Goal: Task Accomplishment & Management: Manage account settings

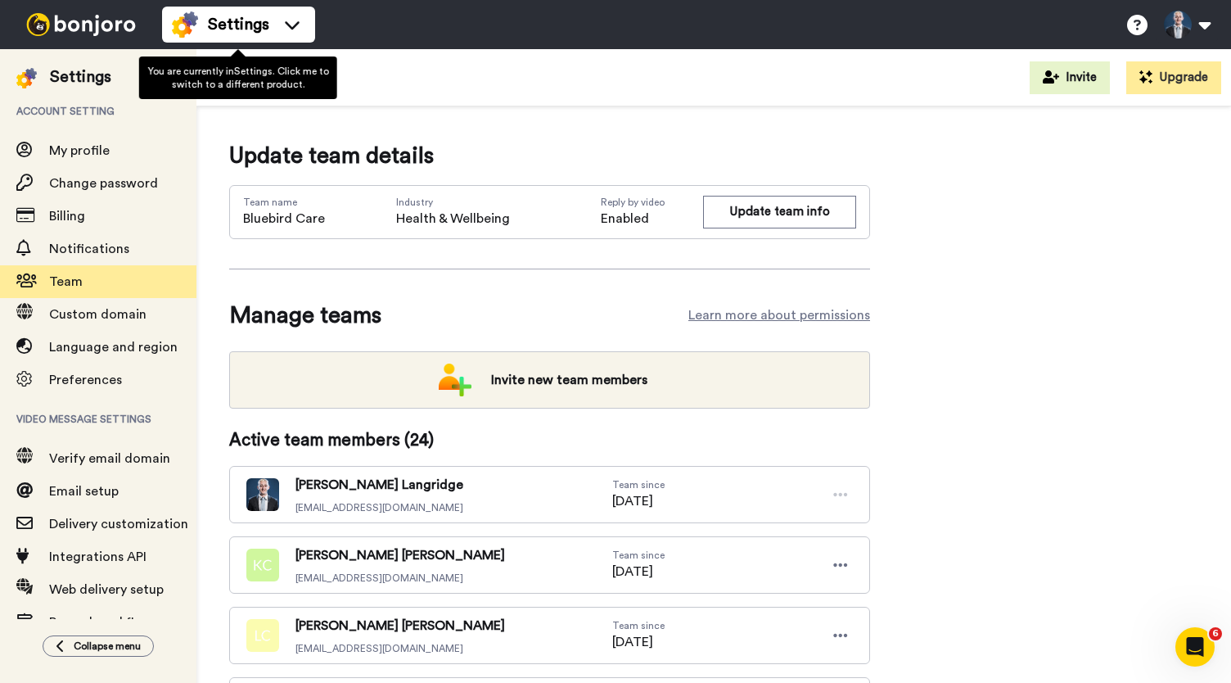
click at [108, 6] on div at bounding box center [81, 24] width 162 height 49
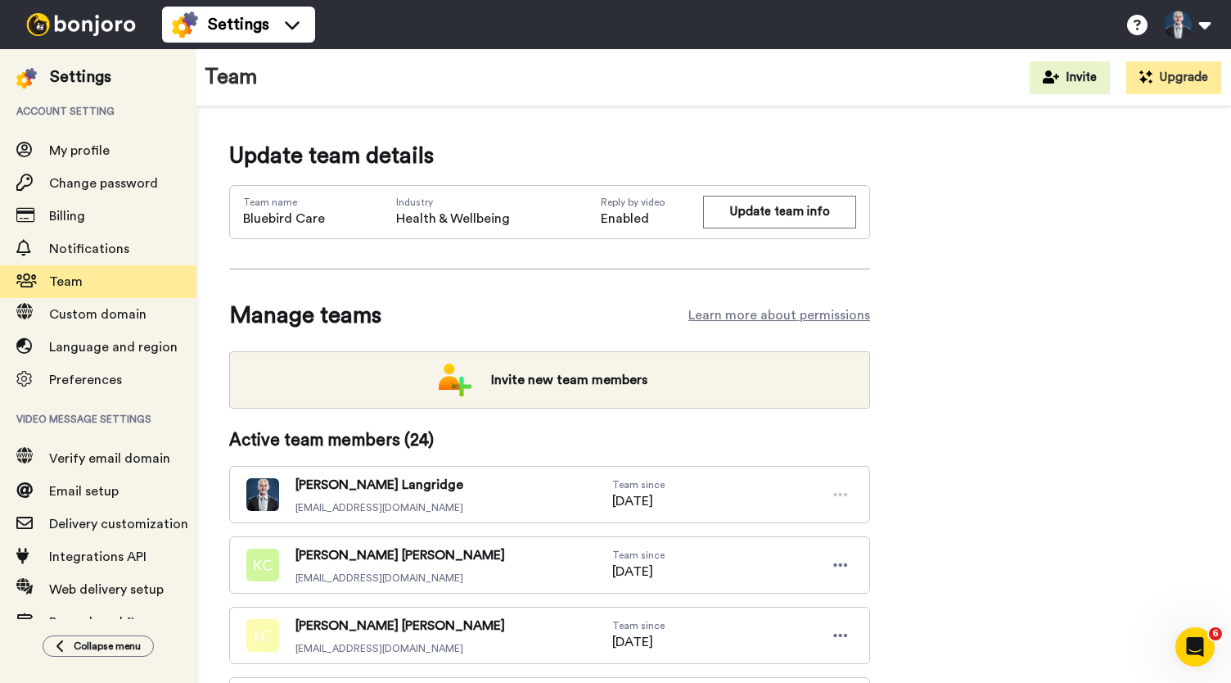
click at [114, 22] on img at bounding box center [81, 24] width 123 height 23
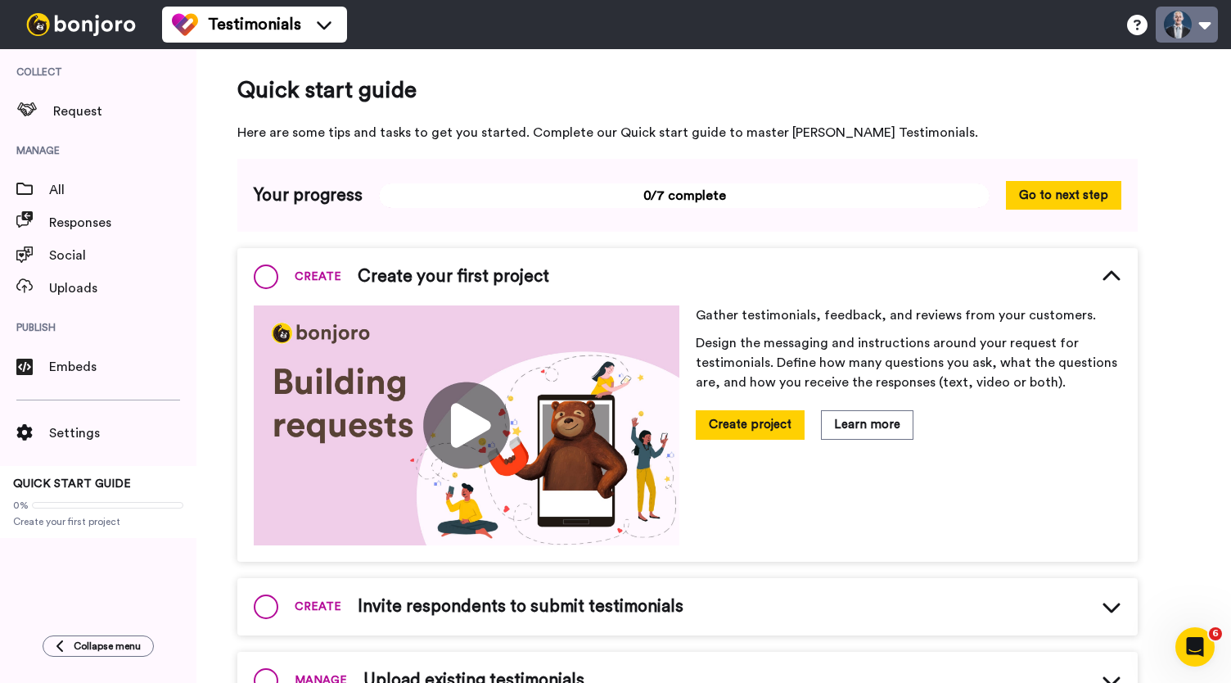
click at [1190, 26] on button at bounding box center [1187, 25] width 62 height 36
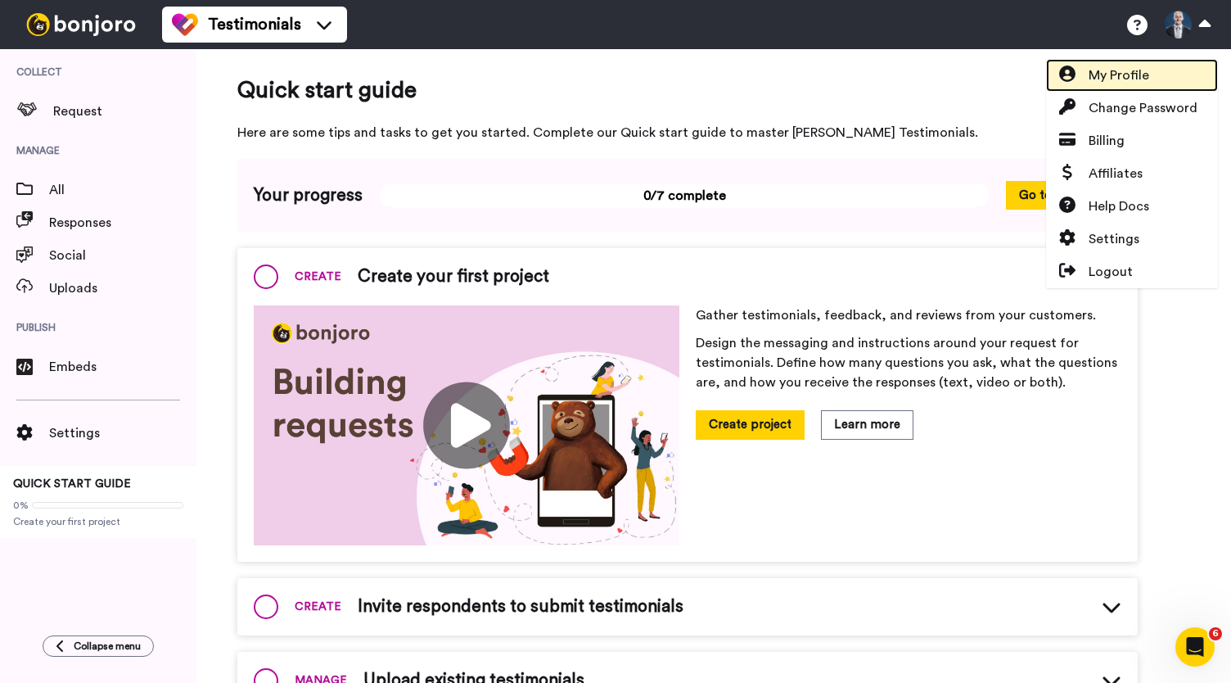
click at [1126, 79] on span "My Profile" at bounding box center [1119, 75] width 61 height 20
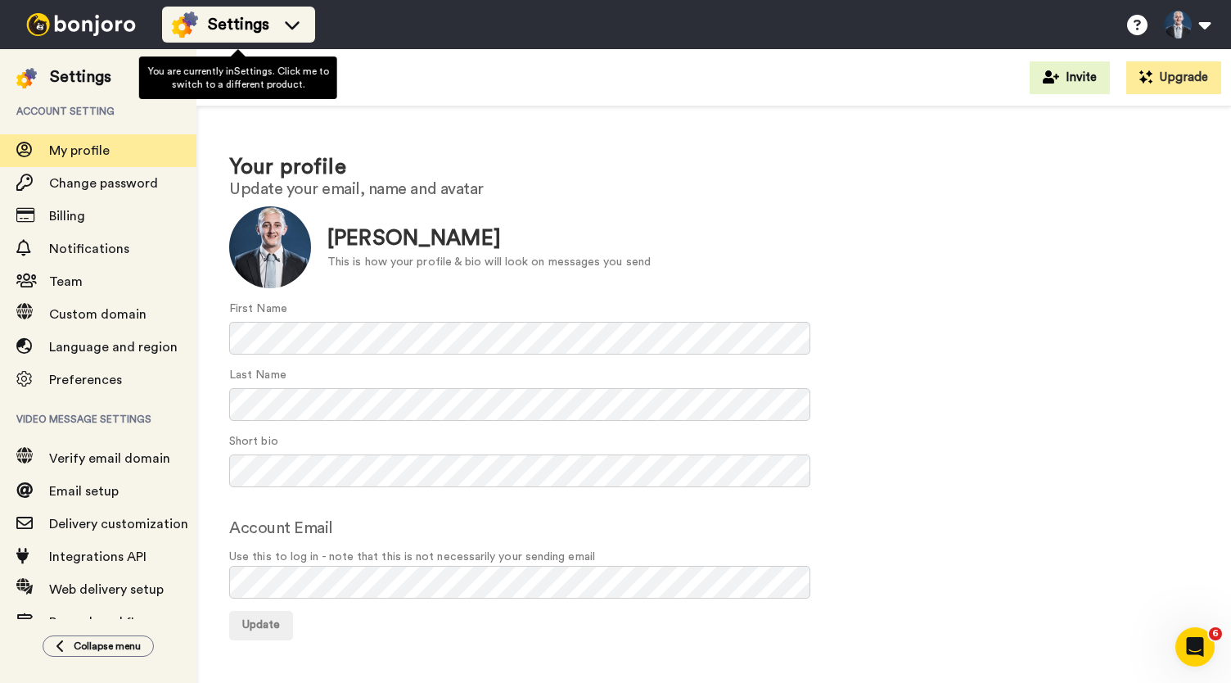
click at [267, 26] on span "Settings" at bounding box center [238, 24] width 61 height 23
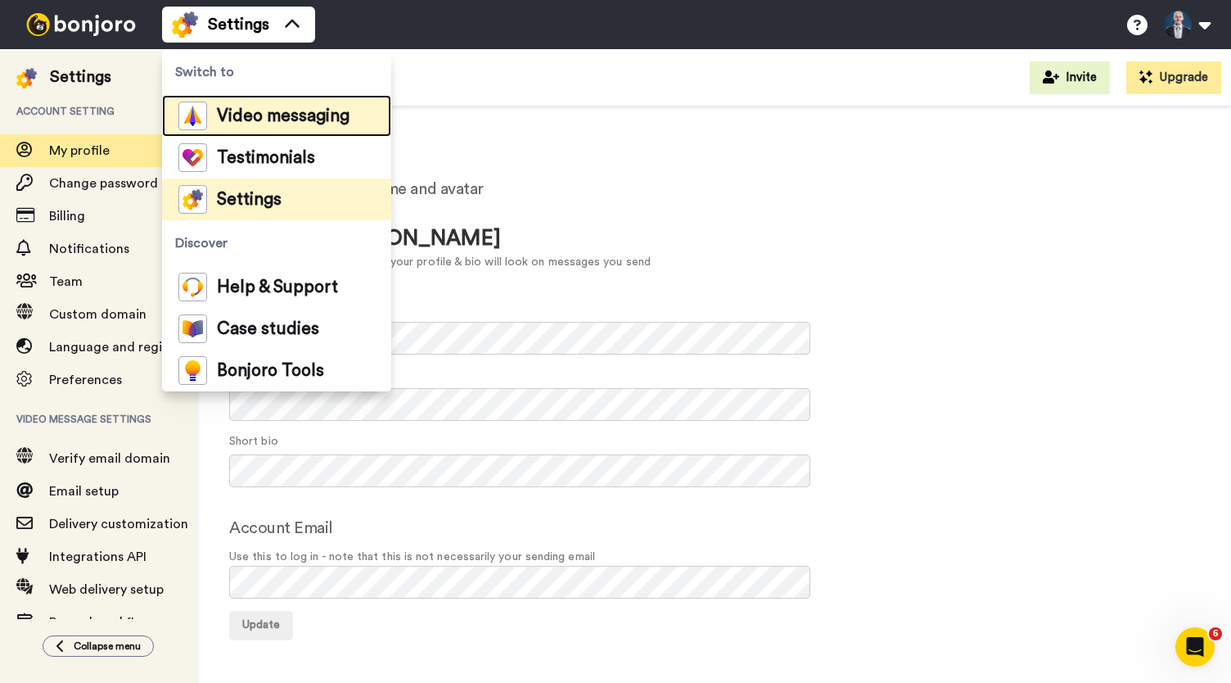
click at [276, 121] on span "Video messaging" at bounding box center [283, 116] width 133 height 16
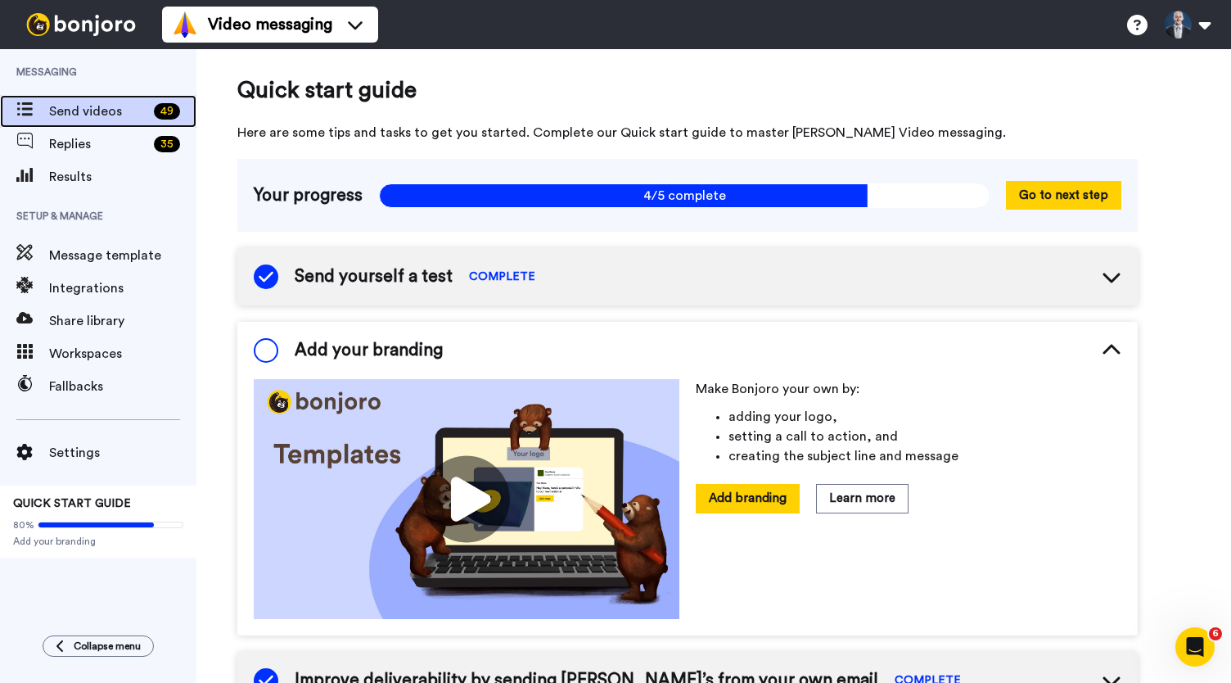
click at [126, 119] on span "Send videos" at bounding box center [98, 112] width 98 height 20
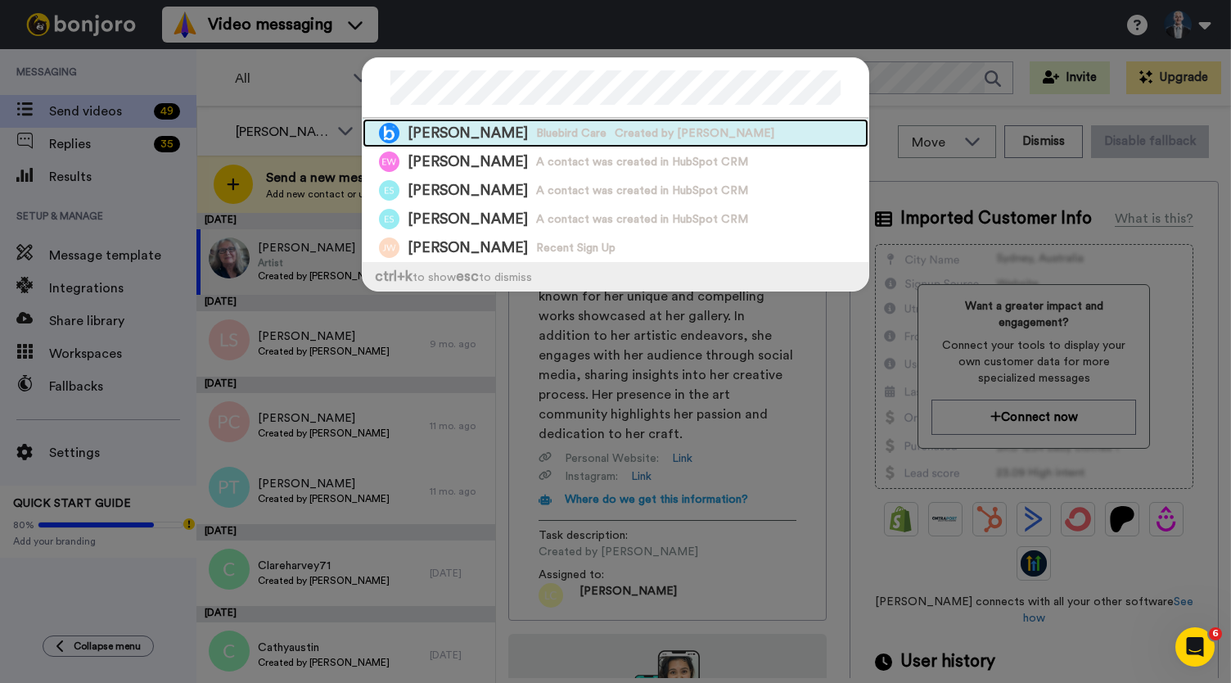
click at [615, 130] on span "Created by Rachel North" at bounding box center [695, 133] width 160 height 16
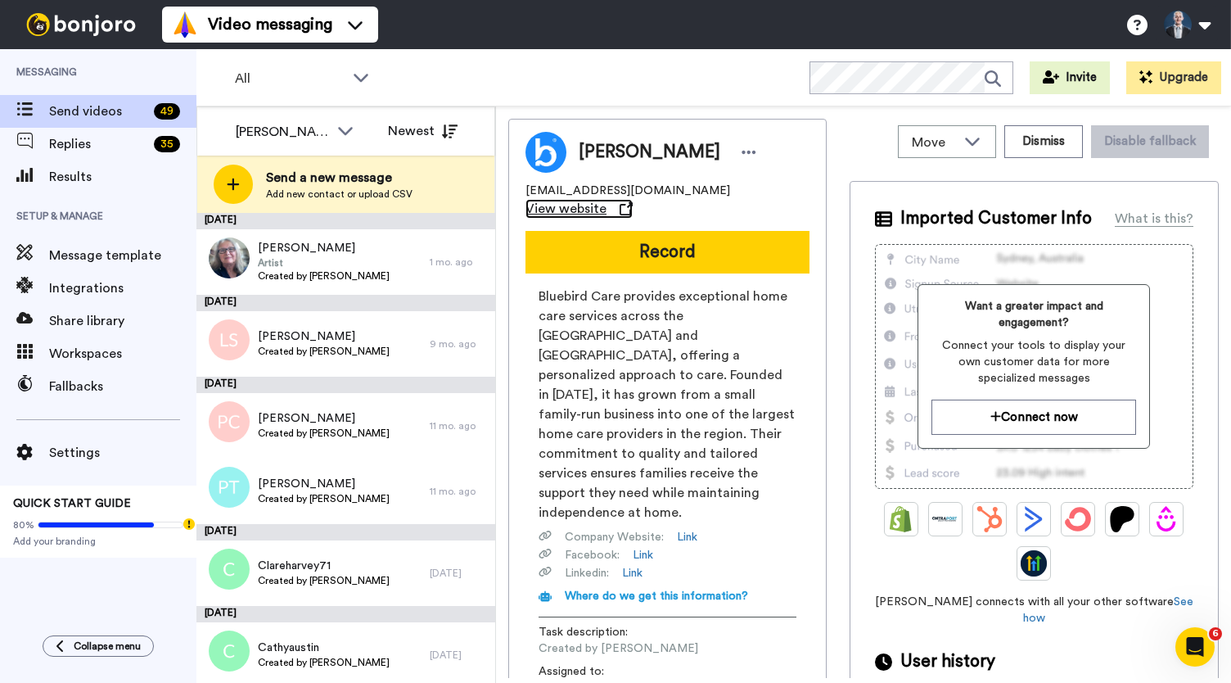
click at [579, 208] on span "View website" at bounding box center [566, 209] width 81 height 20
click at [742, 155] on icon at bounding box center [749, 152] width 15 height 16
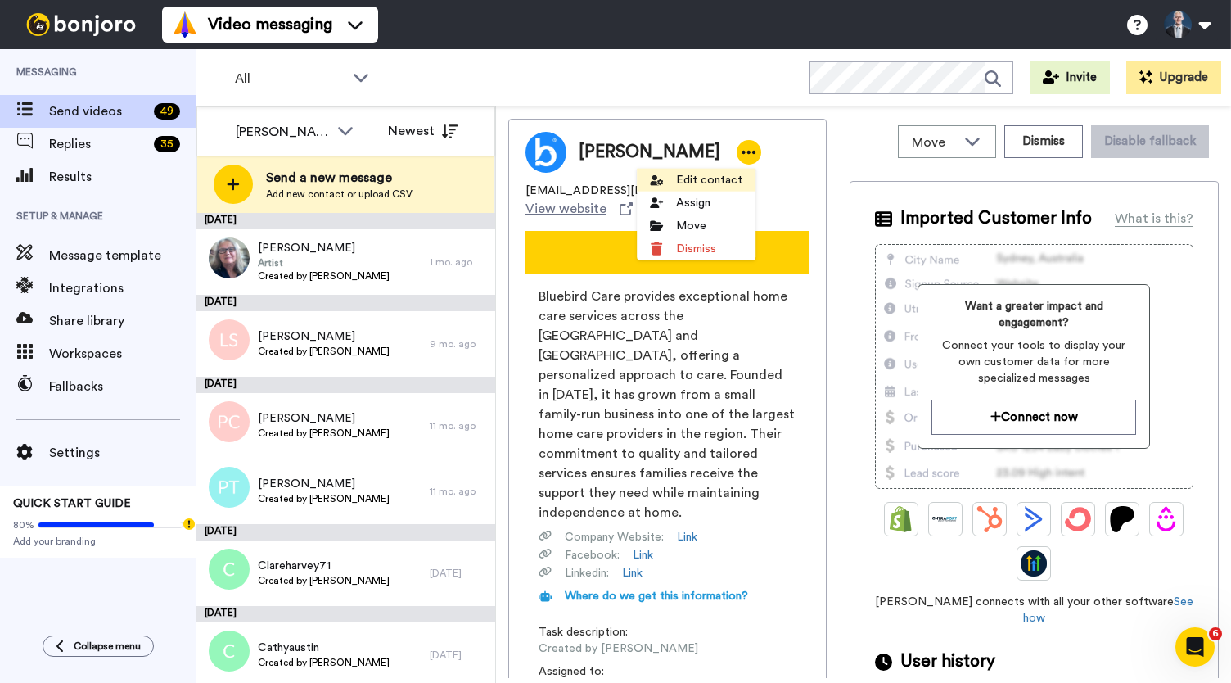
click at [700, 183] on li "Edit contact" at bounding box center [696, 180] width 119 height 23
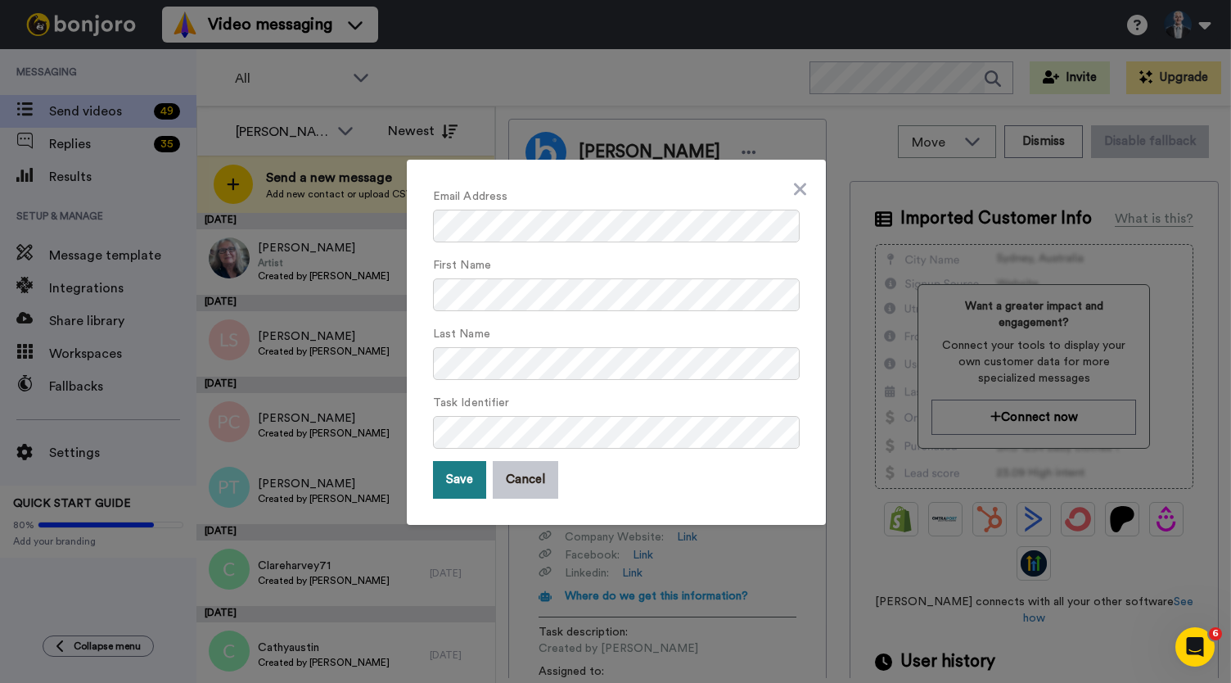
click at [458, 478] on button "Save" at bounding box center [459, 480] width 53 height 38
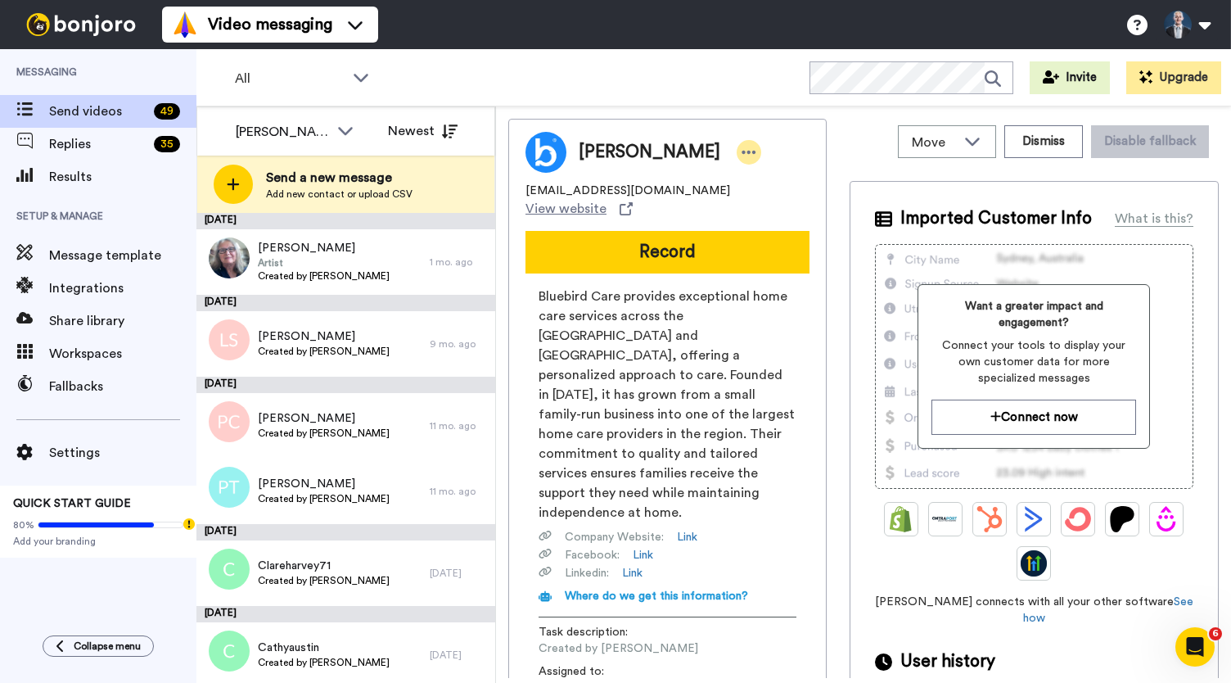
click at [742, 155] on icon at bounding box center [749, 152] width 15 height 16
click at [691, 221] on li "Move" at bounding box center [696, 225] width 119 height 23
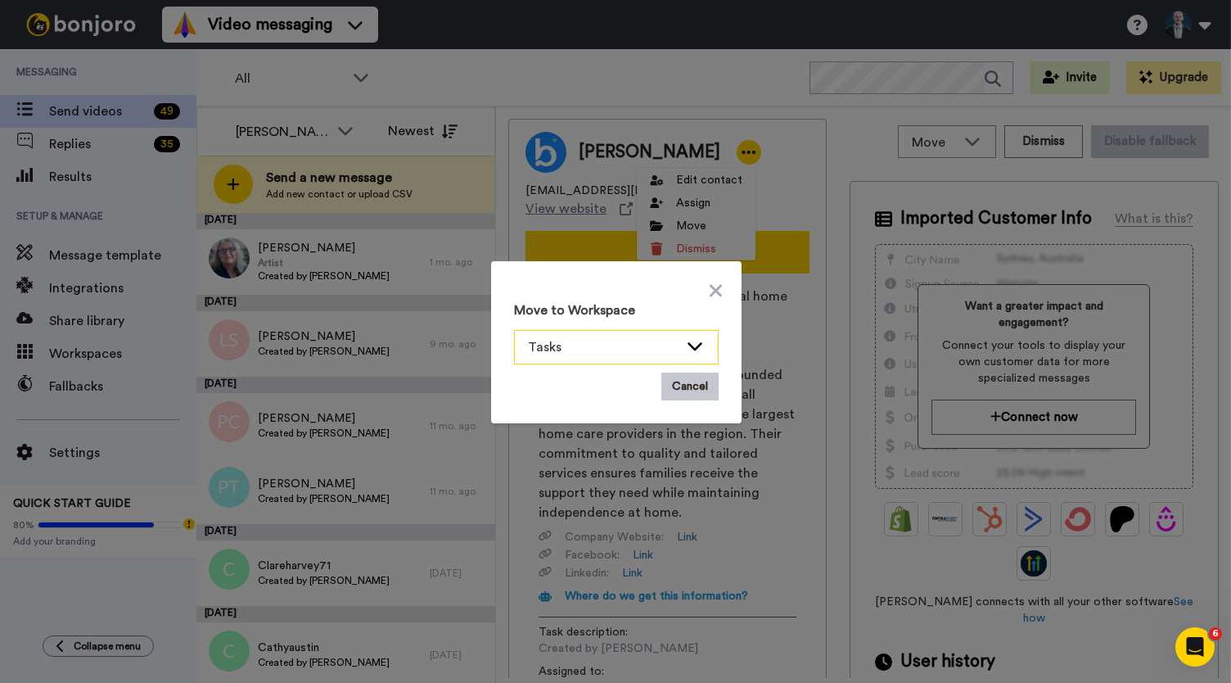
click at [675, 346] on div "Tasks" at bounding box center [616, 347] width 203 height 33
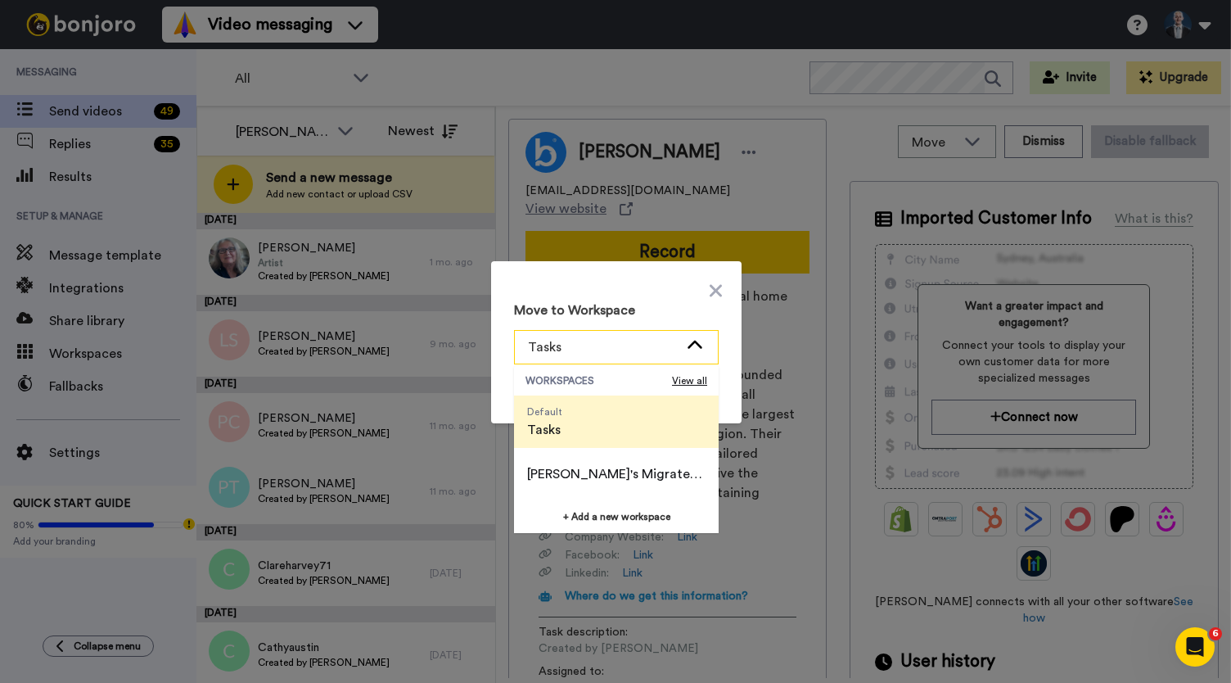
click at [678, 297] on div "Move to Workspace Tasks WORKSPACES View all Default Tasks Daniel's Migrated Wor…" at bounding box center [616, 342] width 231 height 142
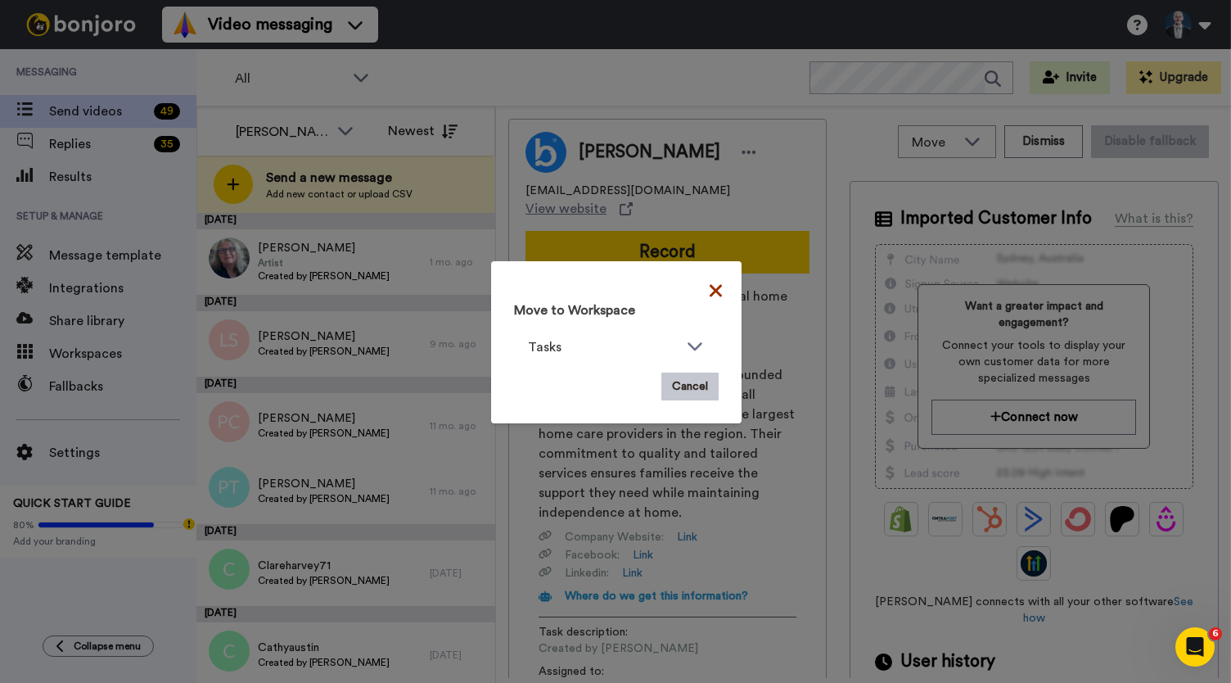
click at [714, 282] on icon at bounding box center [716, 291] width 12 height 20
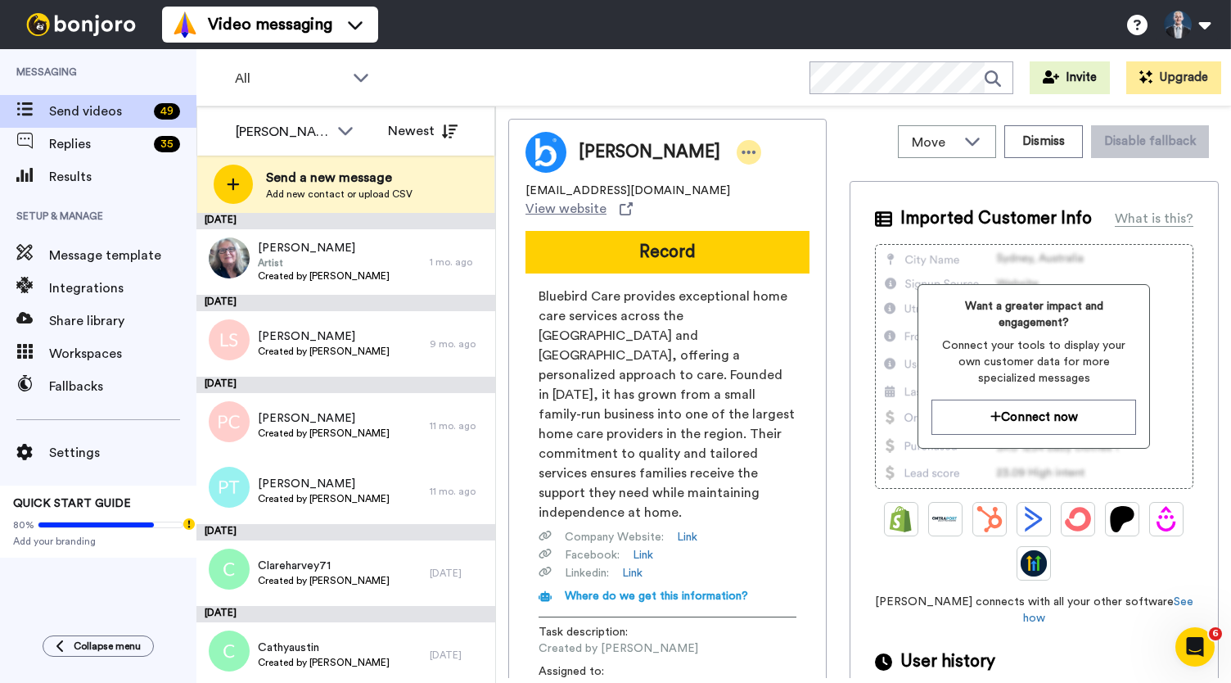
click at [742, 148] on icon at bounding box center [749, 152] width 15 height 16
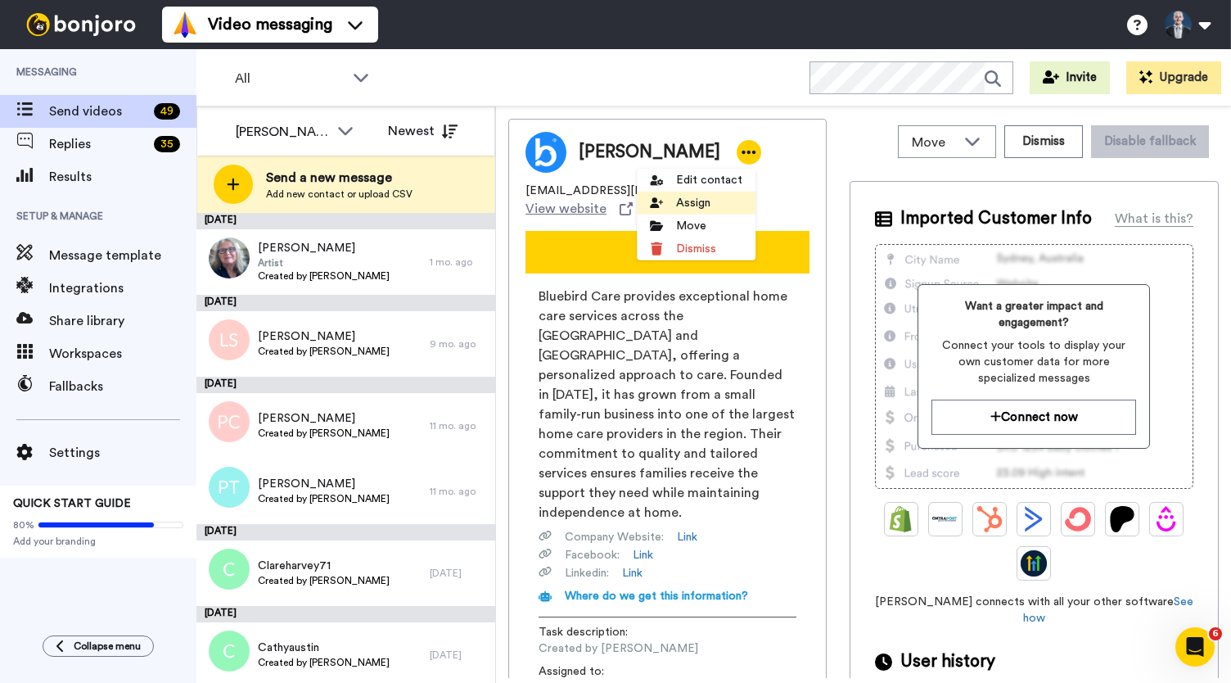
click at [689, 204] on li "Assign" at bounding box center [696, 203] width 119 height 23
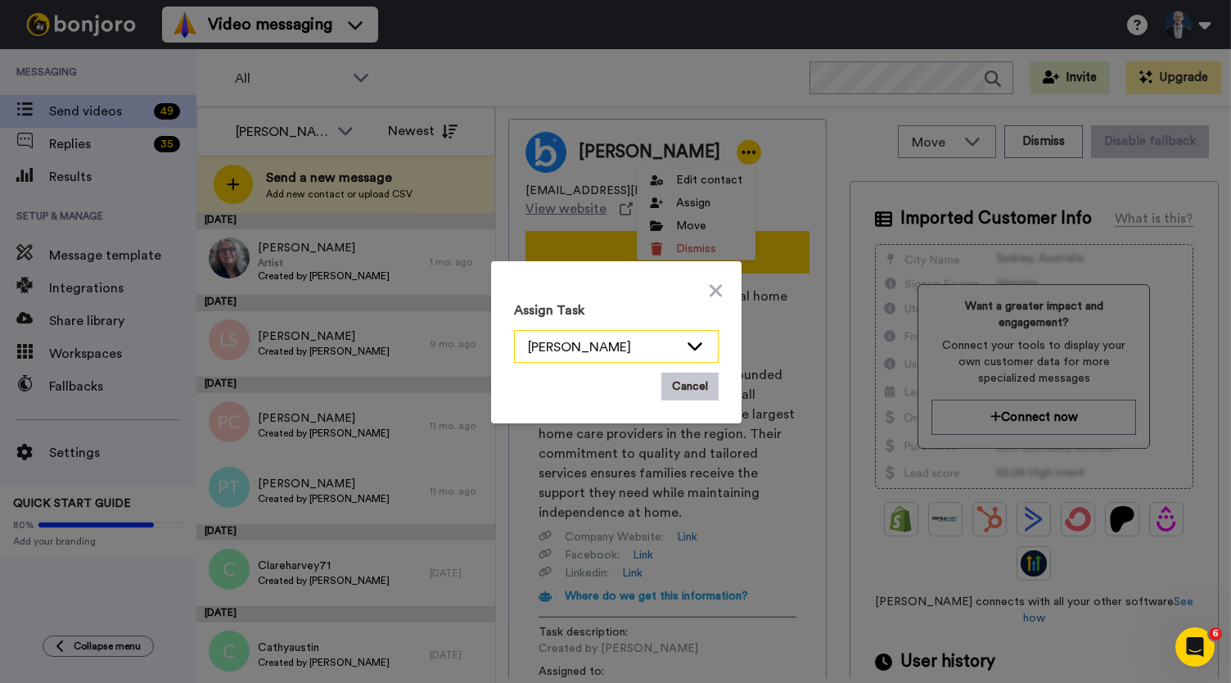
click at [614, 340] on div "Rachel North" at bounding box center [603, 347] width 151 height 20
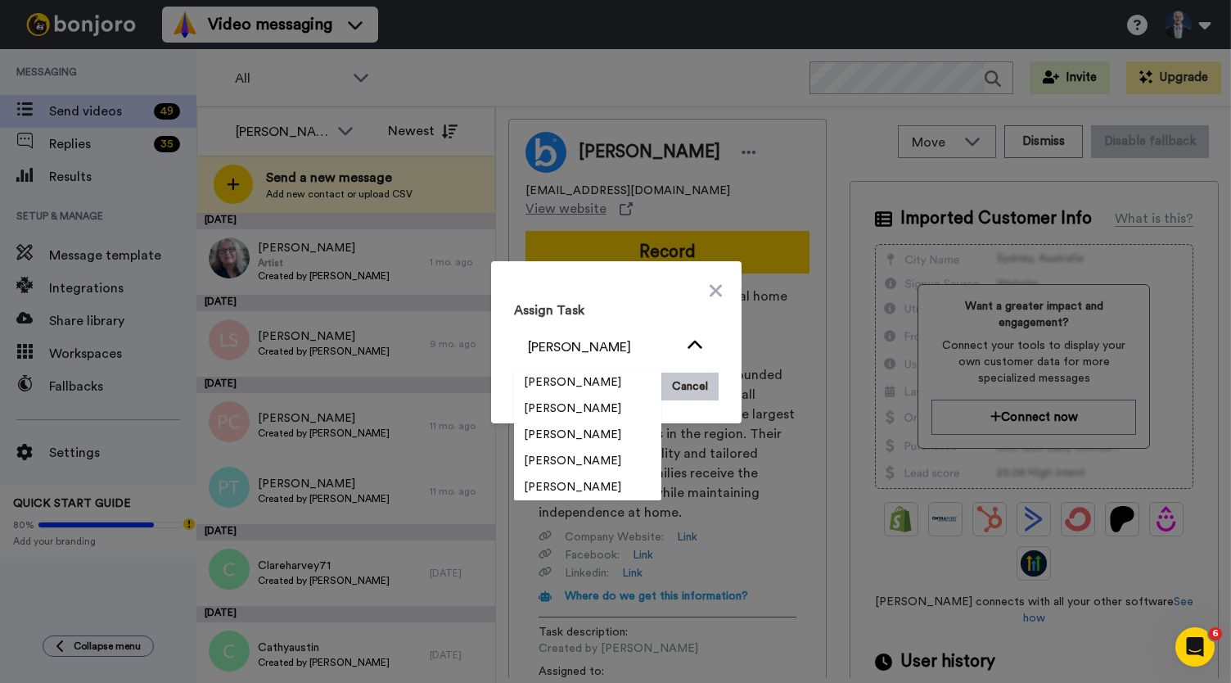
click at [632, 299] on div "Assign Task Rachel North Daniel Langridge Kelly Cronin Laura Collis Emily Clari…" at bounding box center [616, 342] width 231 height 142
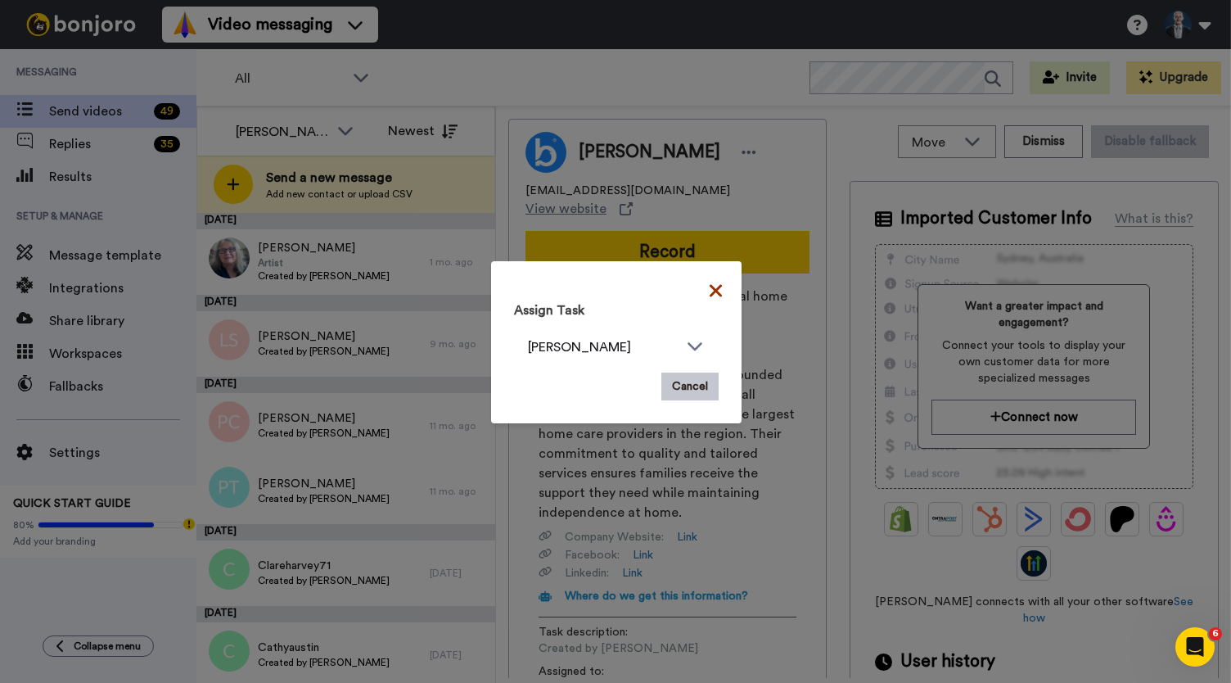
click at [713, 290] on icon at bounding box center [716, 291] width 12 height 20
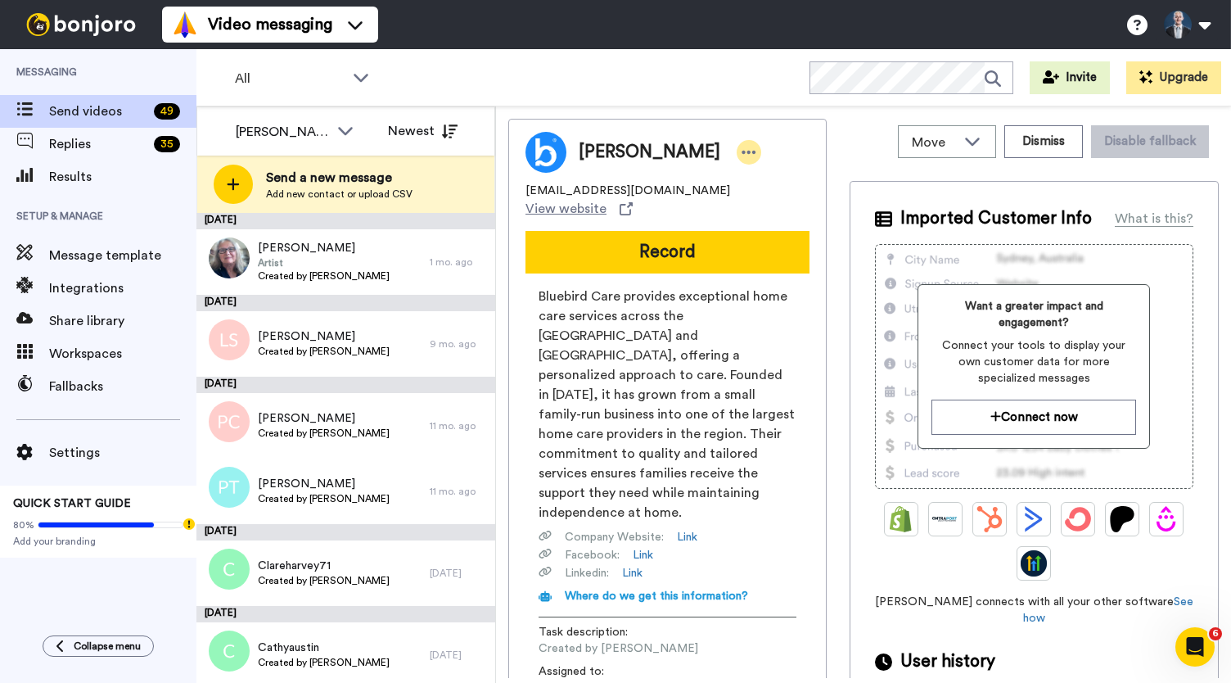
click at [742, 155] on icon at bounding box center [749, 152] width 15 height 16
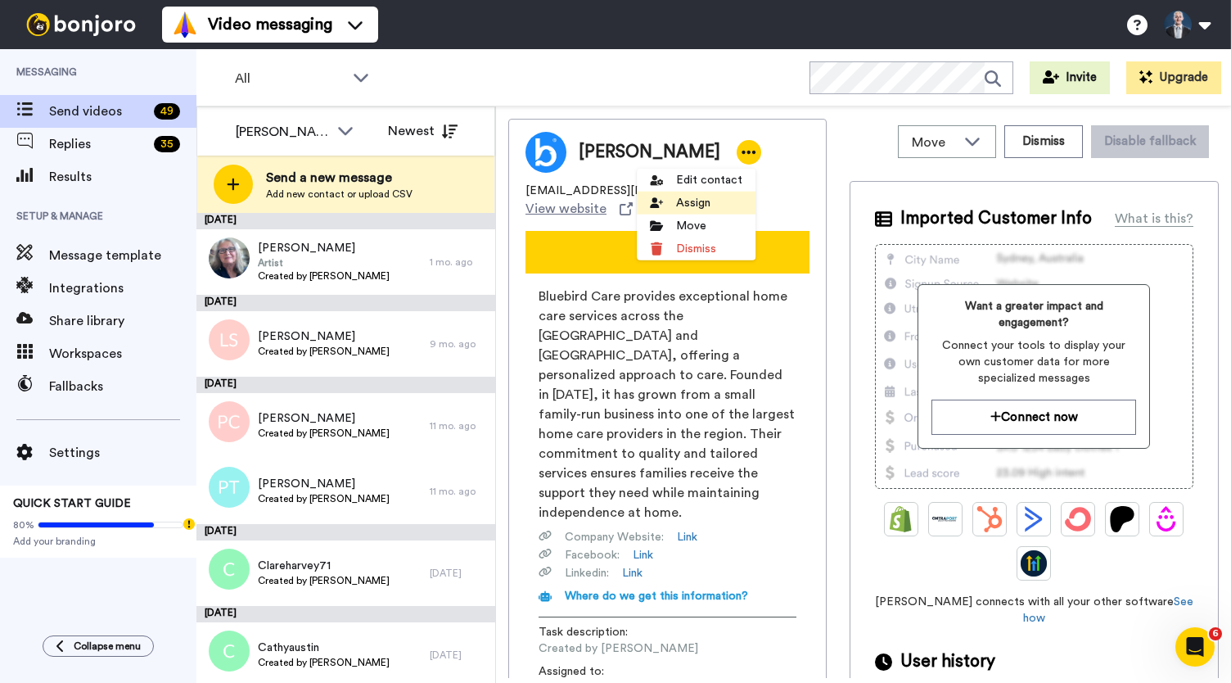
click at [694, 202] on li "Assign" at bounding box center [696, 203] width 119 height 23
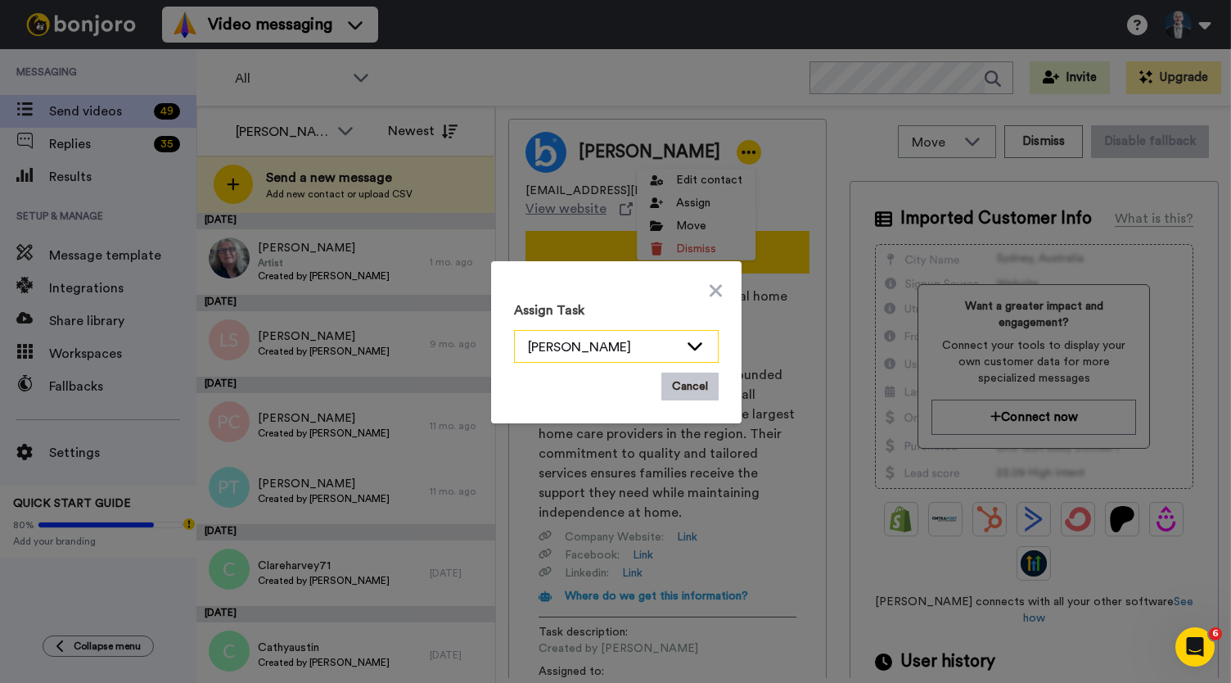
click at [571, 360] on div "Rachel North" at bounding box center [616, 347] width 203 height 33
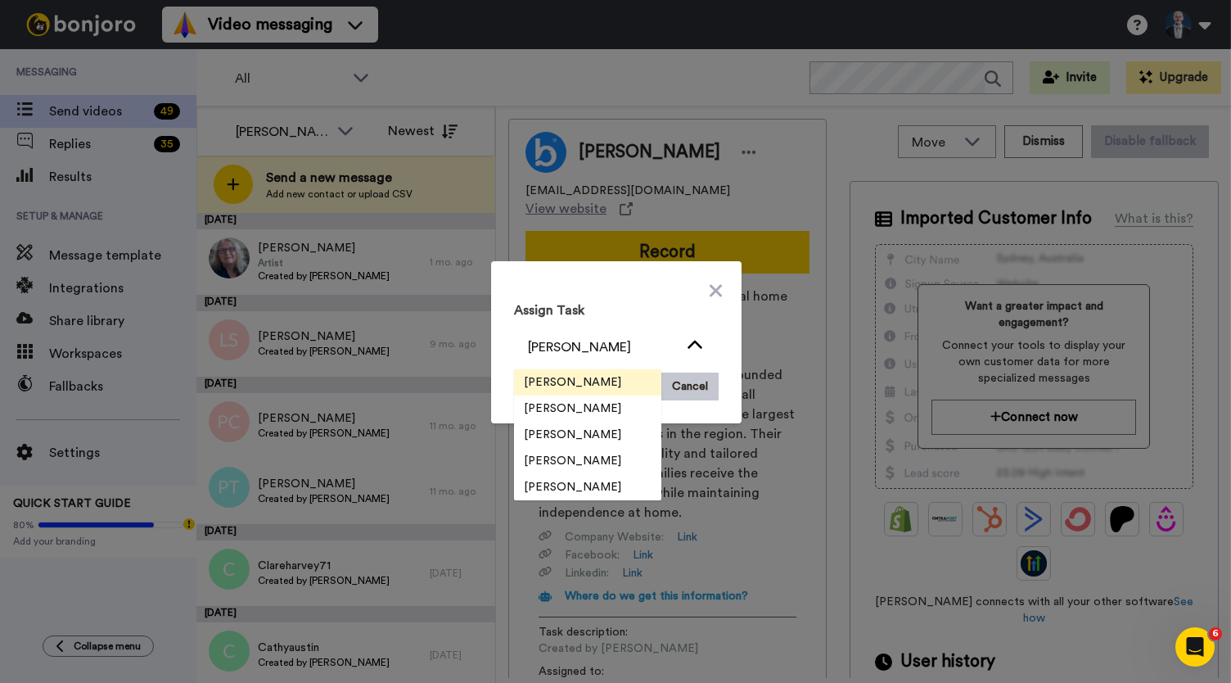
click at [576, 384] on span "[PERSON_NAME]" at bounding box center [572, 382] width 117 height 16
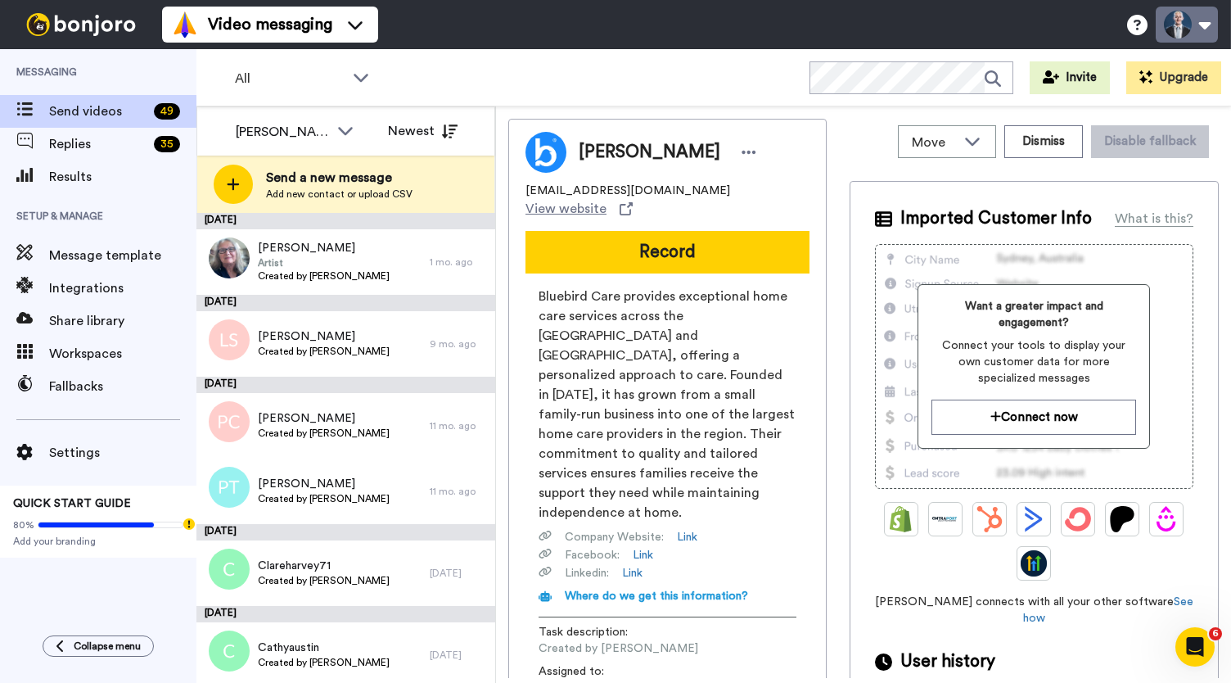
click at [1186, 34] on button at bounding box center [1187, 25] width 62 height 36
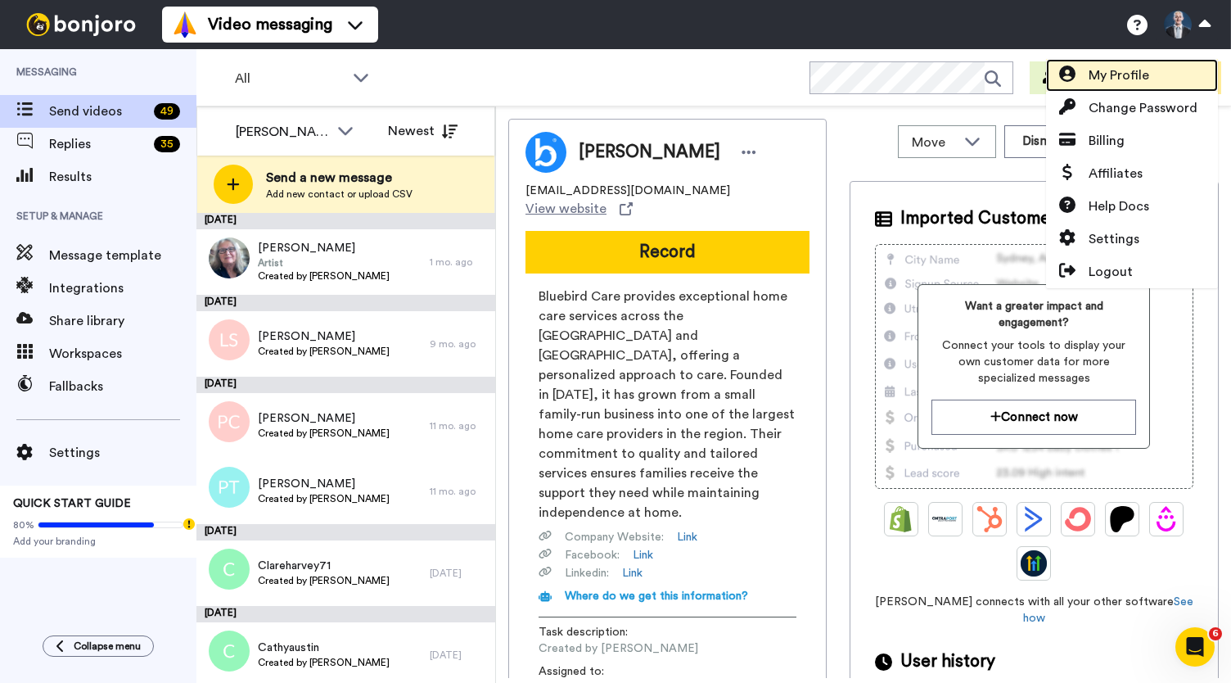
click at [1143, 73] on span "My Profile" at bounding box center [1119, 75] width 61 height 20
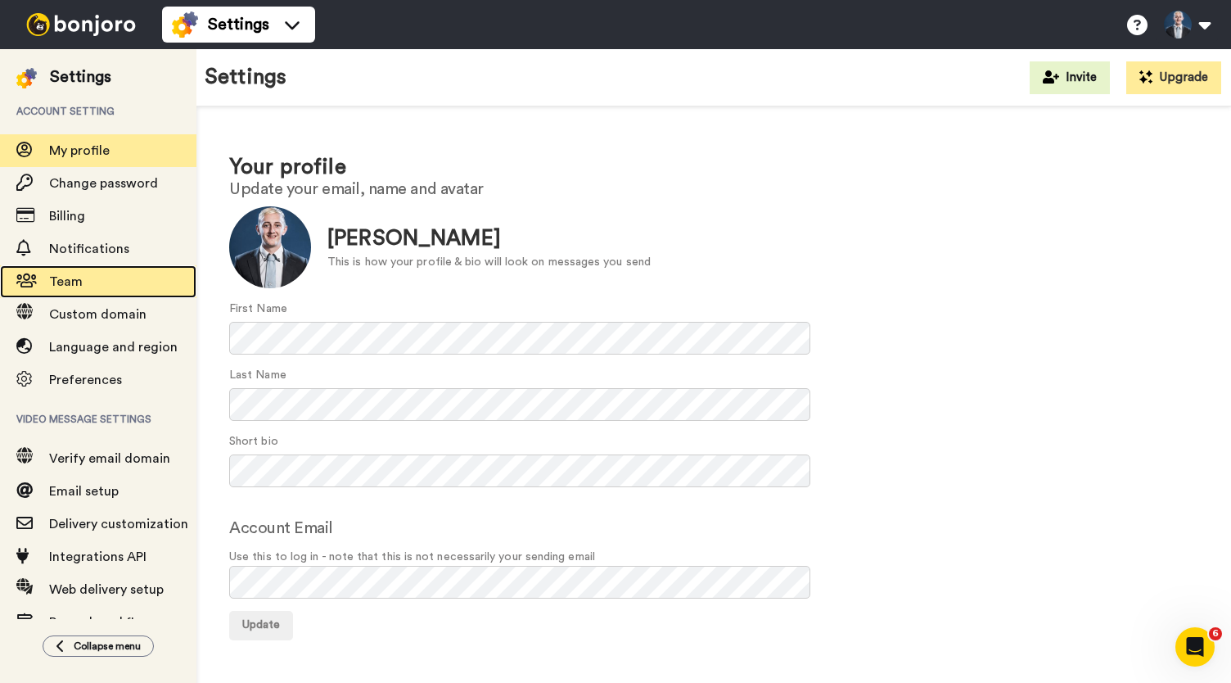
click at [66, 287] on span "Team" at bounding box center [66, 281] width 34 height 13
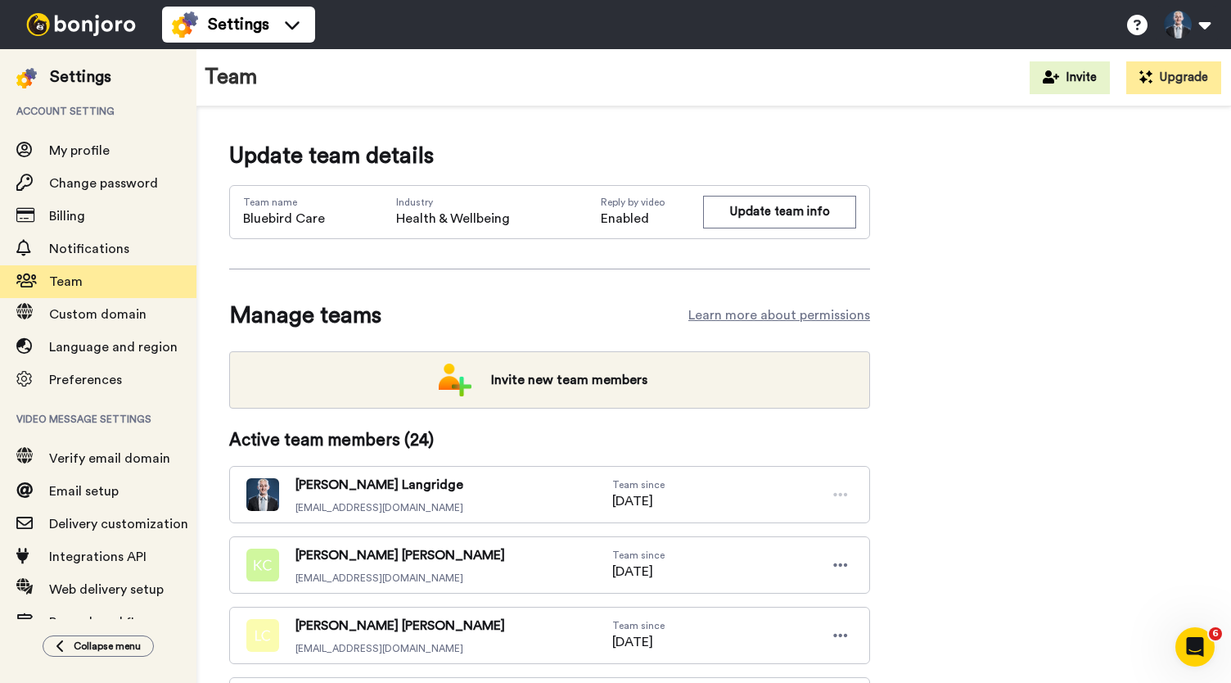
scroll to position [253, 0]
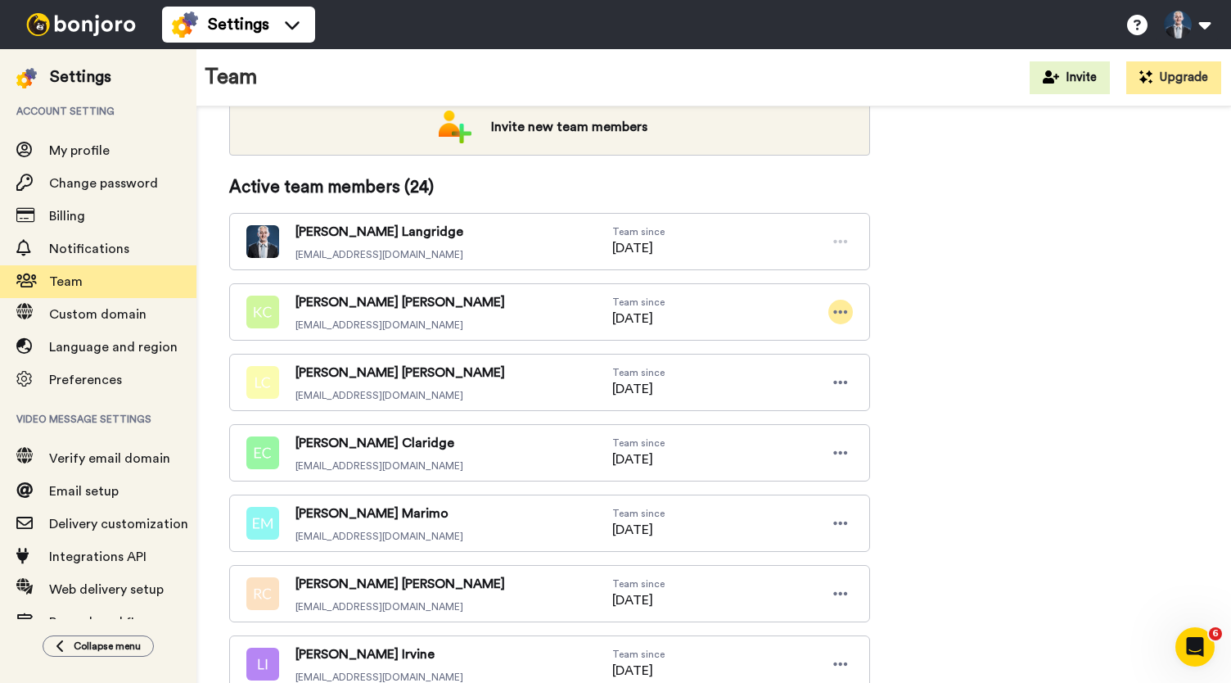
click at [838, 309] on icon at bounding box center [840, 312] width 15 height 16
